Goal: Check status: Check status

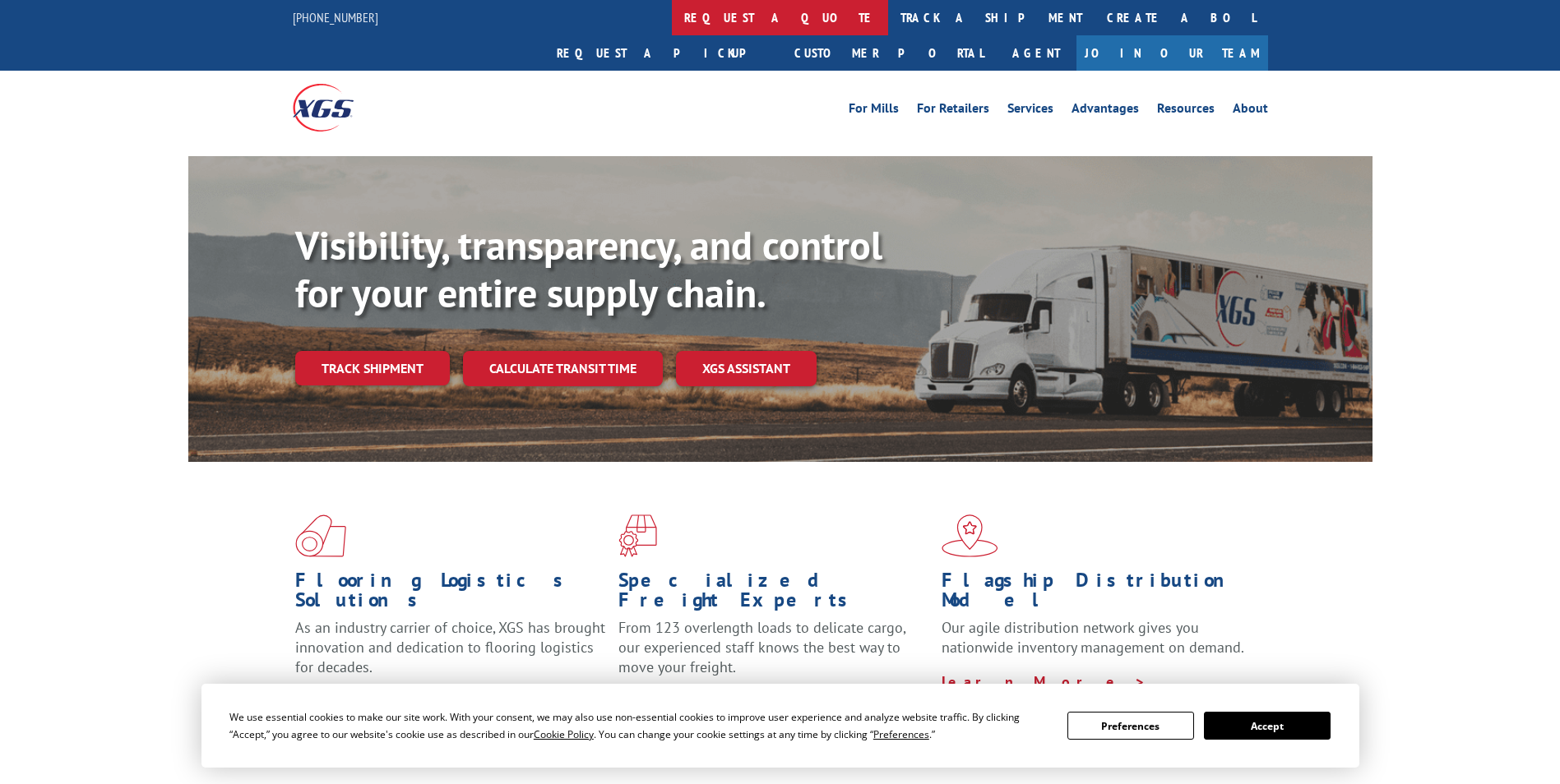
click at [672, 17] on link "request a quote" at bounding box center [780, 17] width 216 height 35
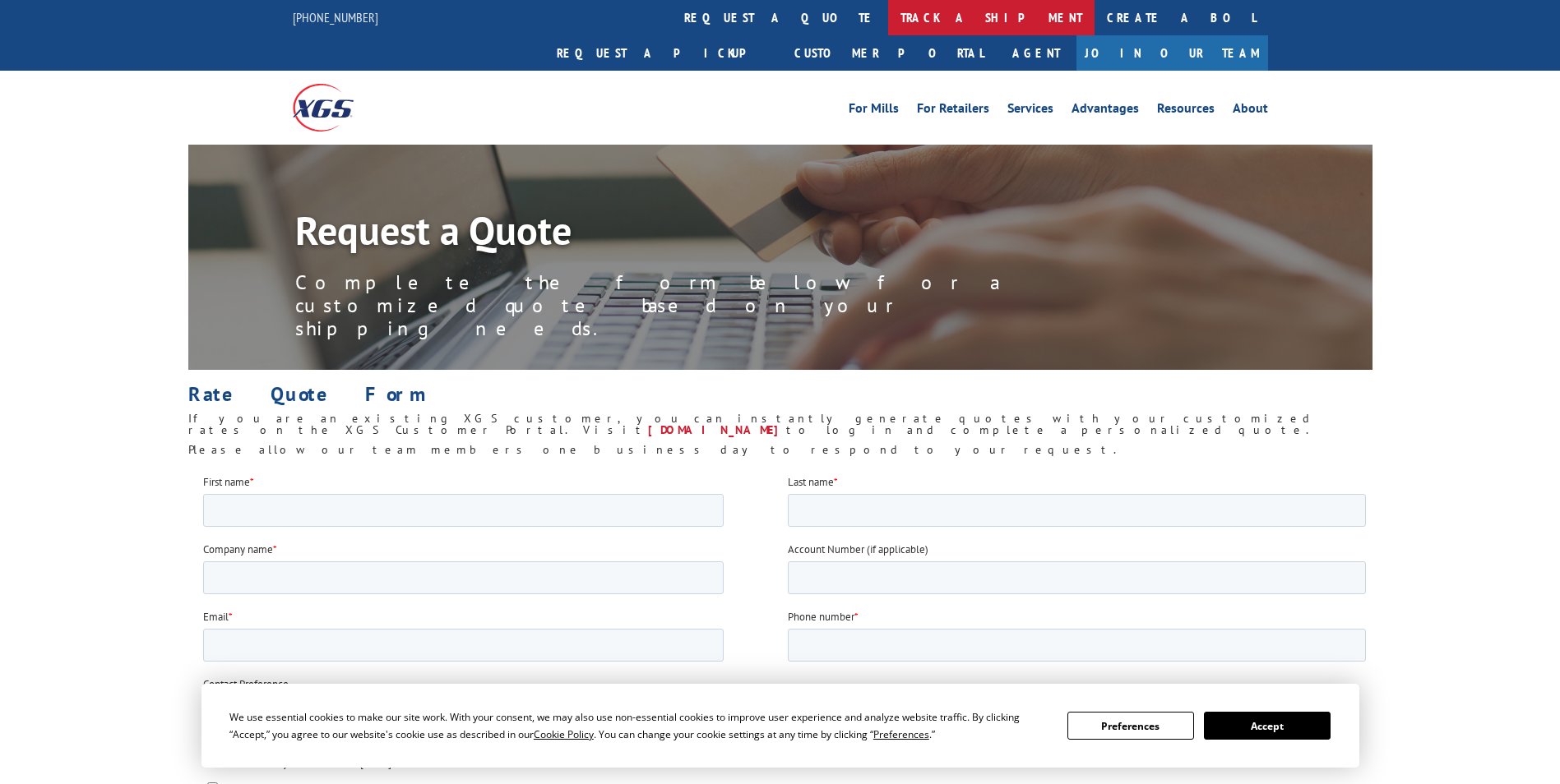
click at [888, 7] on link "track a shipment" at bounding box center [991, 17] width 206 height 35
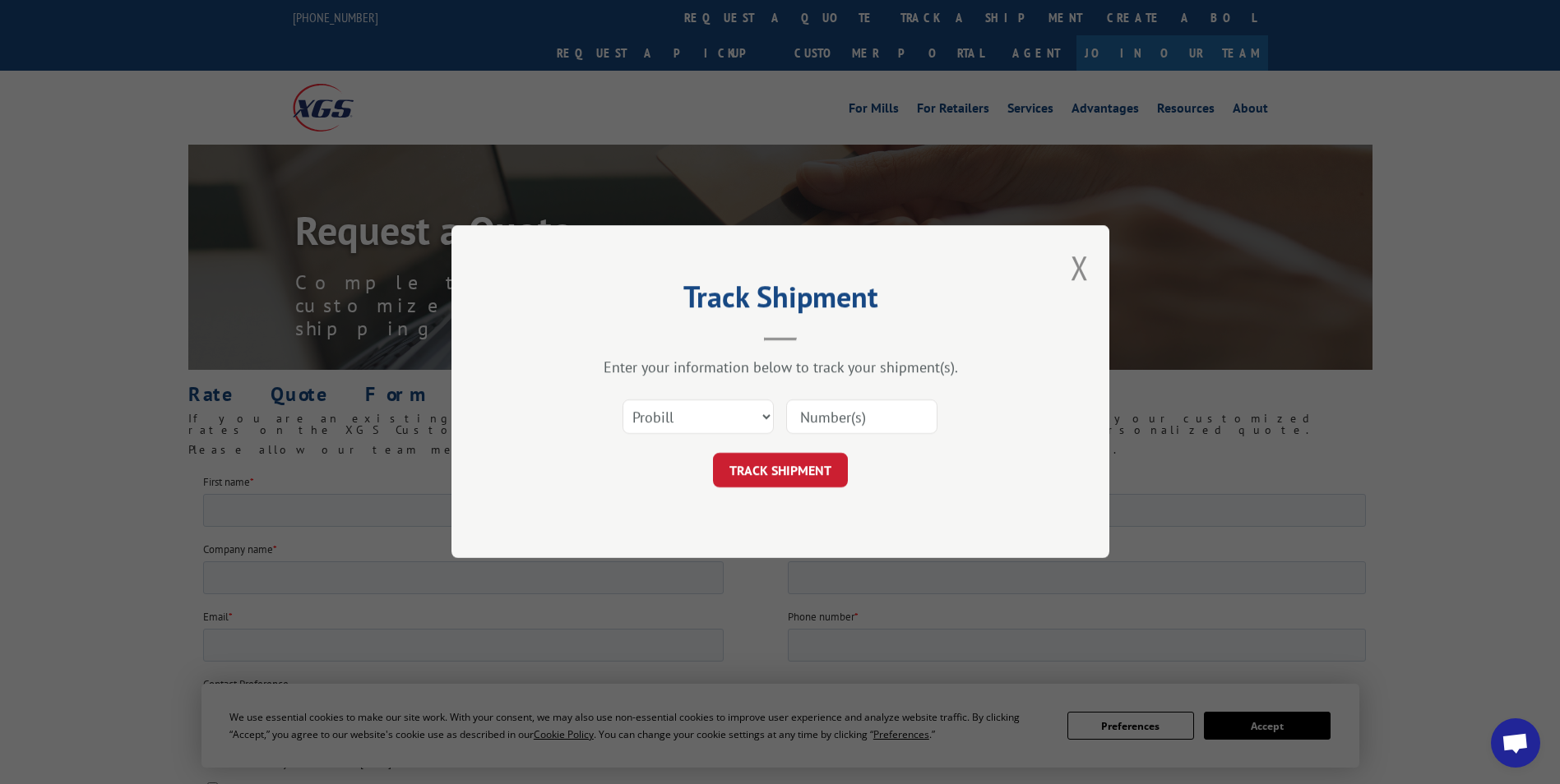
click at [825, 419] on input at bounding box center [861, 418] width 151 height 35
paste input "17562588"
type input "17562588"
click at [807, 476] on button "TRACK SHIPMENT" at bounding box center [780, 471] width 135 height 35
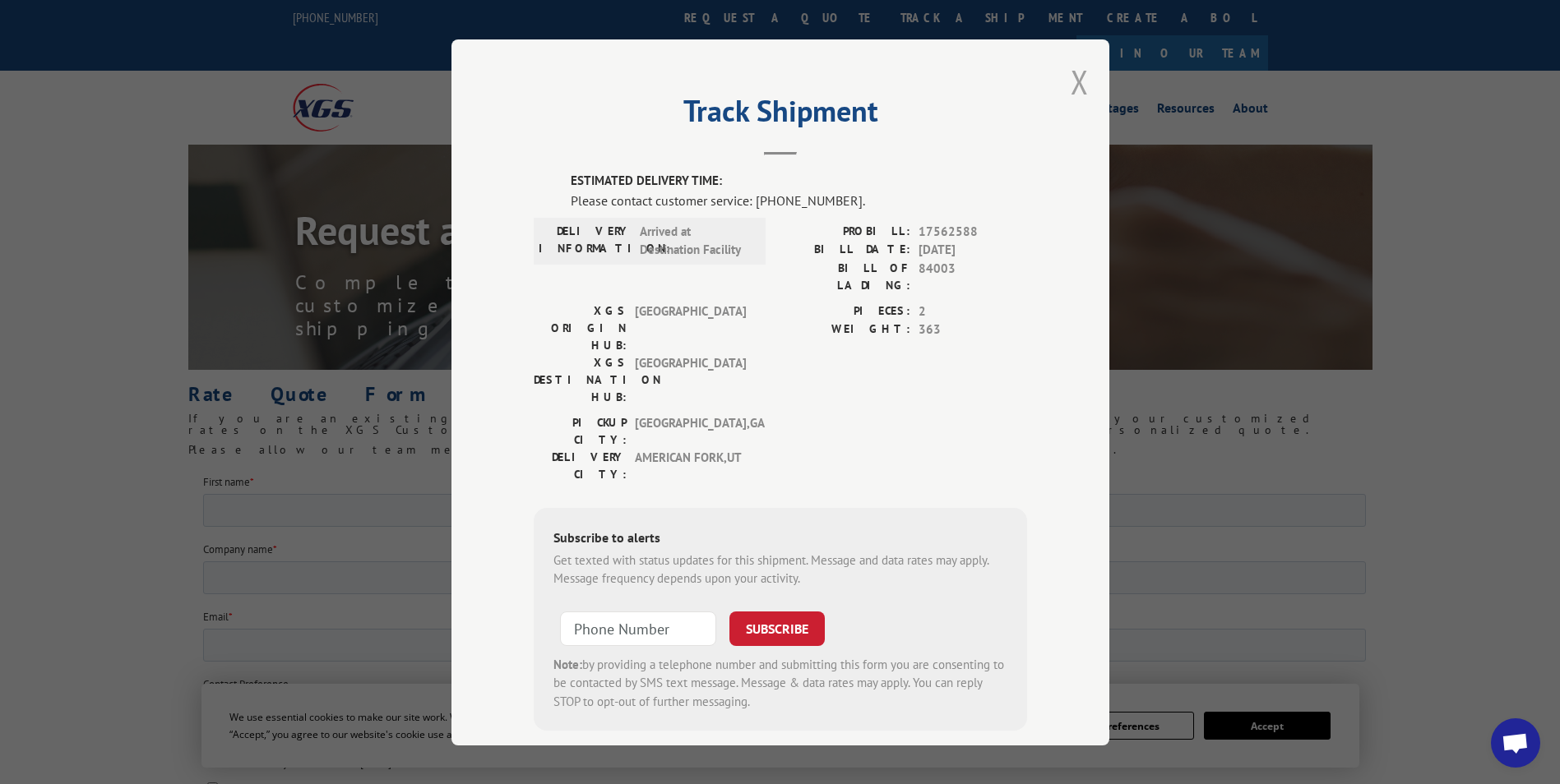
click at [1071, 80] on button "Close modal" at bounding box center [1080, 81] width 18 height 43
